Goal: Task Accomplishment & Management: Use online tool/utility

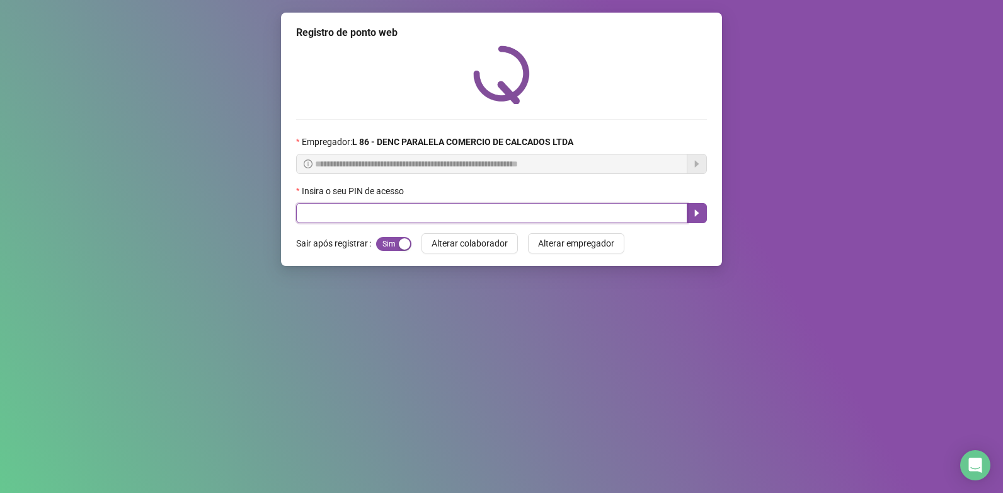
click at [364, 217] on input "text" at bounding box center [491, 213] width 391 height 20
type input "*****"
click at [699, 218] on icon "caret-right" at bounding box center [697, 213] width 10 height 10
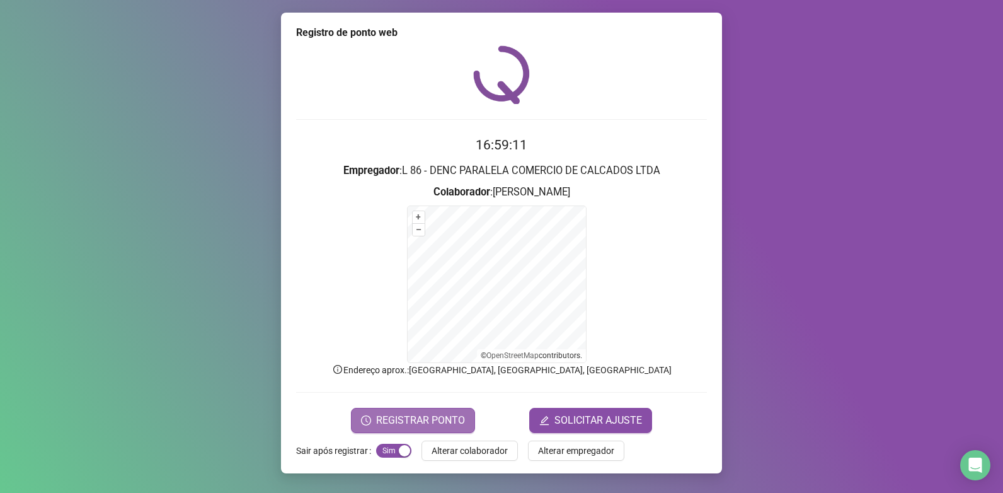
click at [442, 424] on span "REGISTRAR PONTO" at bounding box center [420, 420] width 89 height 15
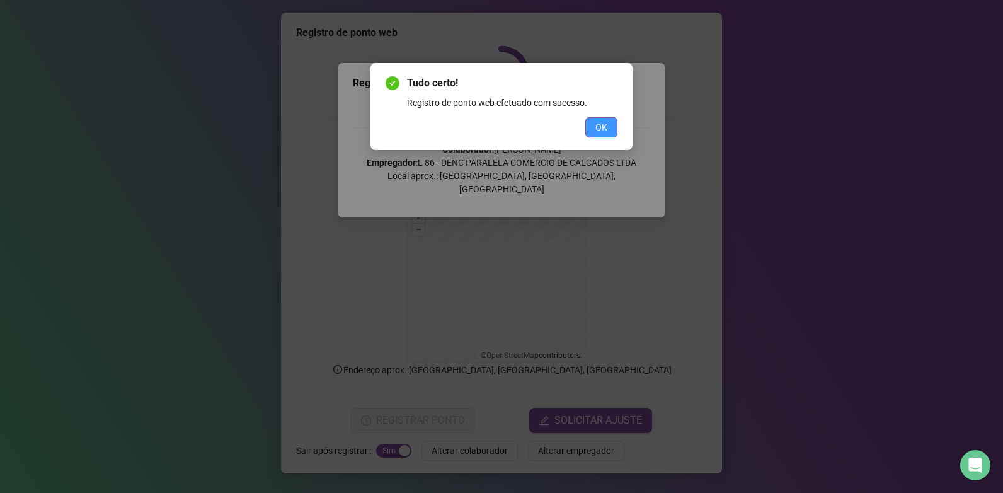
click at [603, 124] on span "OK" at bounding box center [602, 127] width 12 height 14
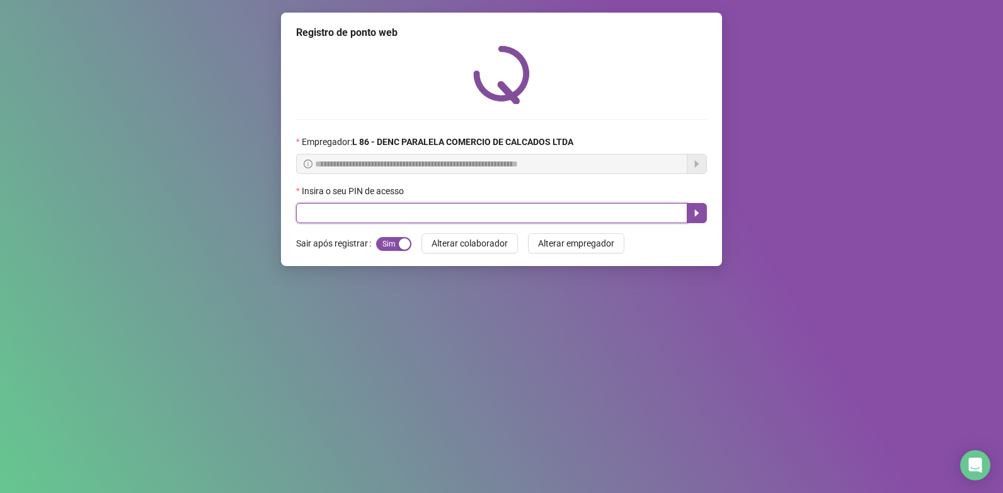
click at [326, 216] on input "text" at bounding box center [491, 213] width 391 height 20
type input "*****"
drag, startPoint x: 698, startPoint y: 210, endPoint x: 691, endPoint y: 212, distance: 7.2
click at [691, 212] on button "button" at bounding box center [697, 213] width 20 height 20
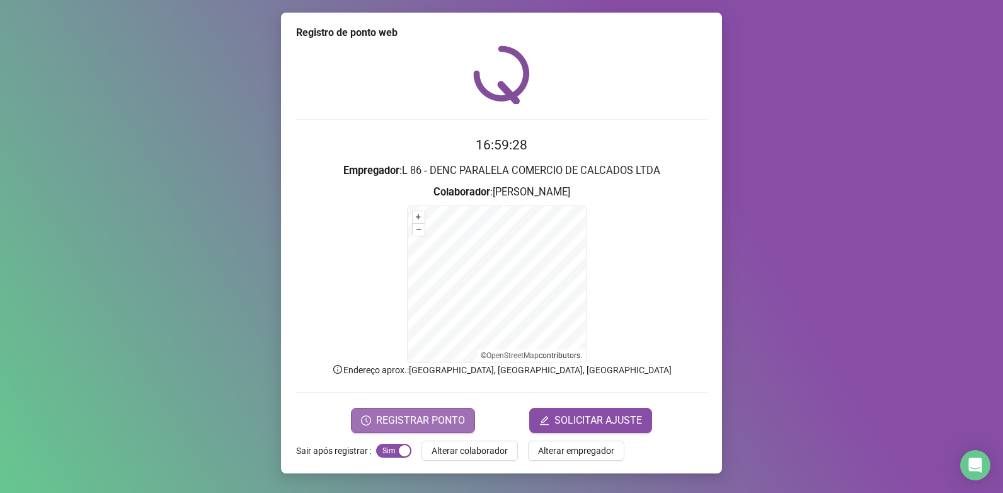
click at [428, 414] on span "REGISTRAR PONTO" at bounding box center [420, 420] width 89 height 15
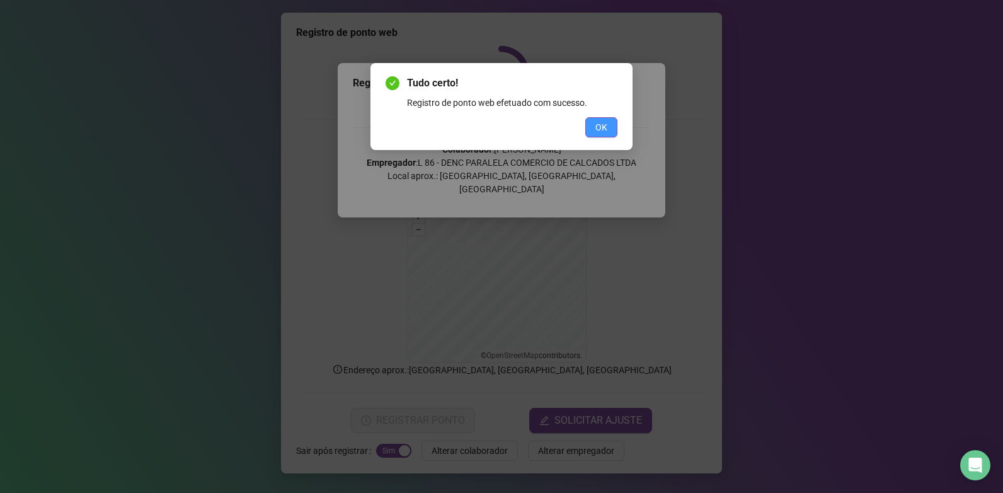
click at [609, 130] on button "OK" at bounding box center [602, 127] width 32 height 20
